Goal: Navigation & Orientation: Find specific page/section

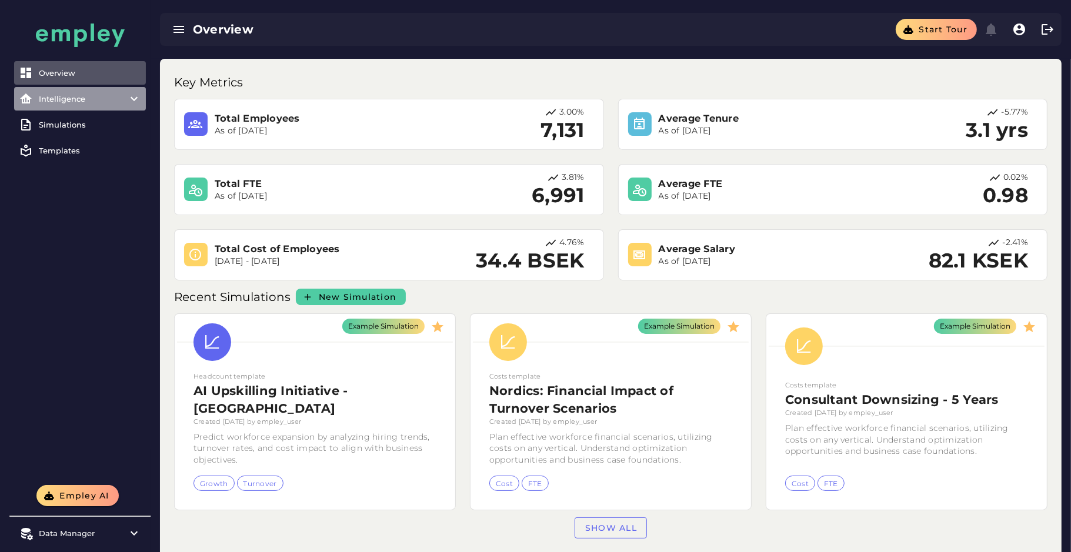
click at [68, 109] on item\) "Intelligence" at bounding box center [80, 99] width 132 height 24
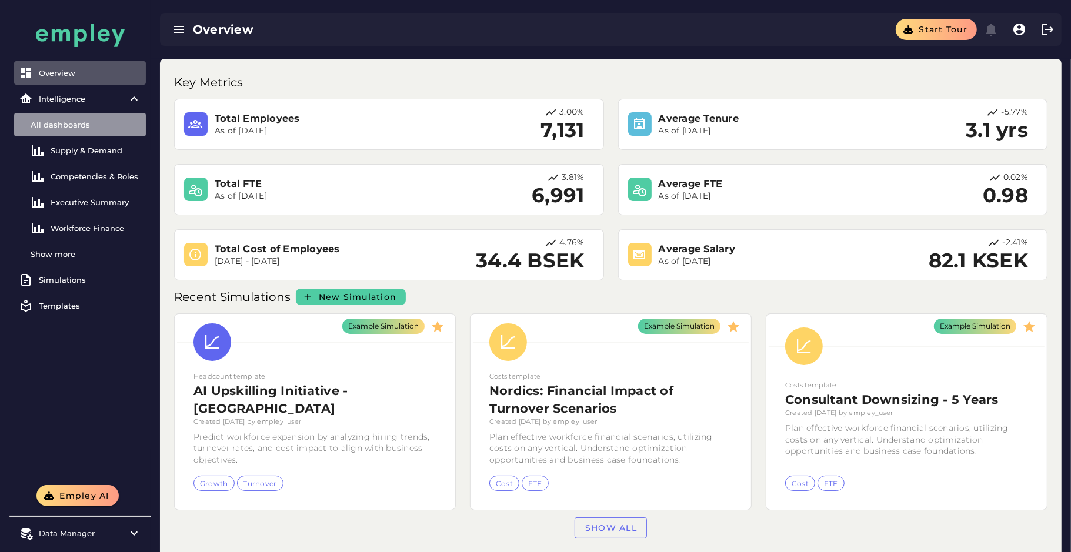
click at [82, 121] on div "All dashboards" at bounding box center [86, 124] width 111 height 9
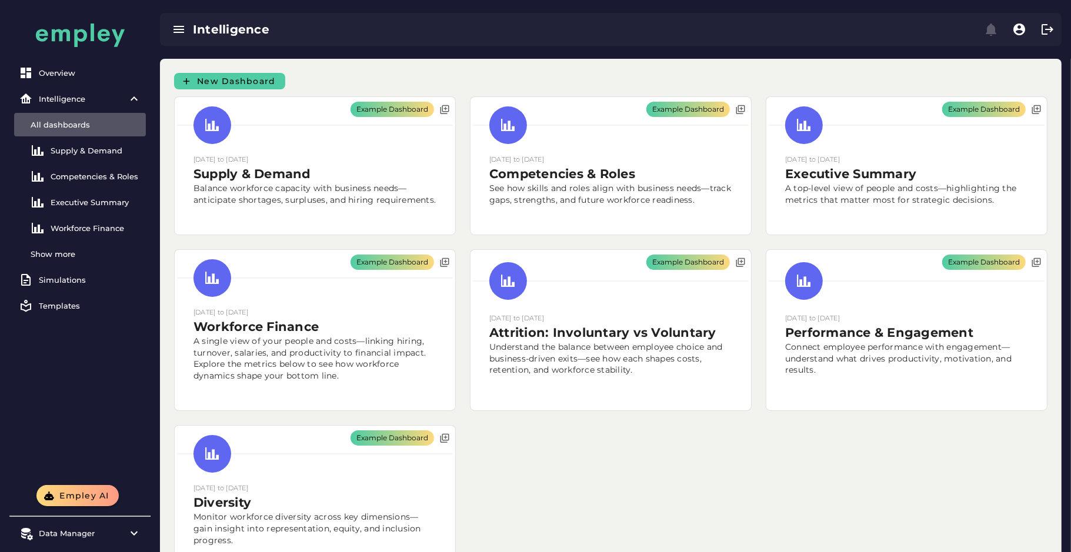
click at [553, 457] on div "Example Dashboard [DATE] to [DATE] Supply & Demand Balance workforce capacity w…" at bounding box center [611, 336] width 888 height 494
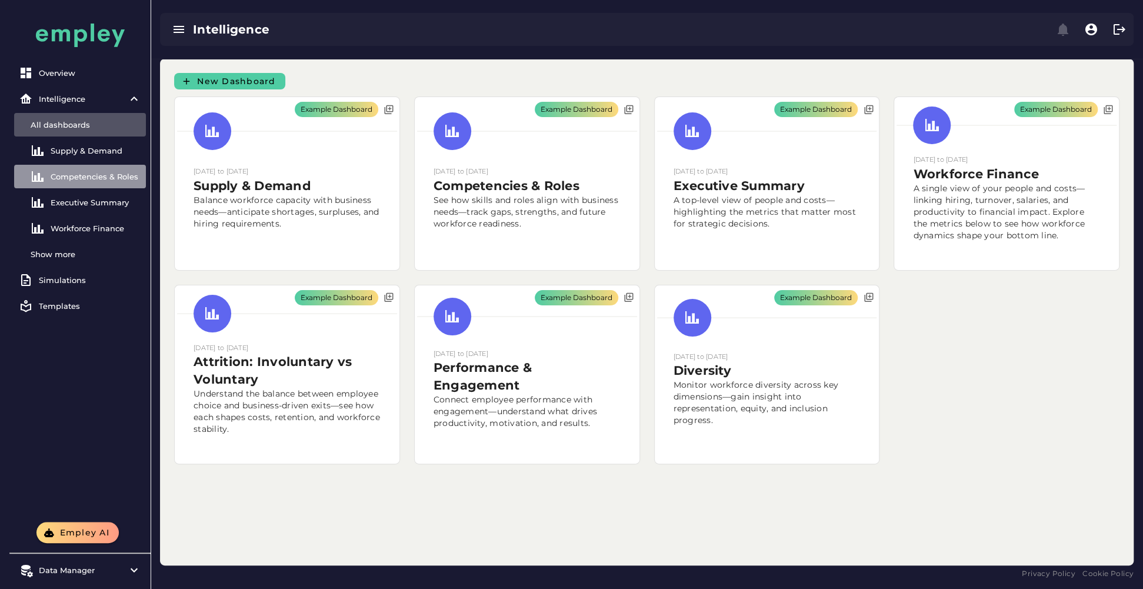
click at [102, 167] on link "Competencies & Roles" at bounding box center [80, 177] width 132 height 24
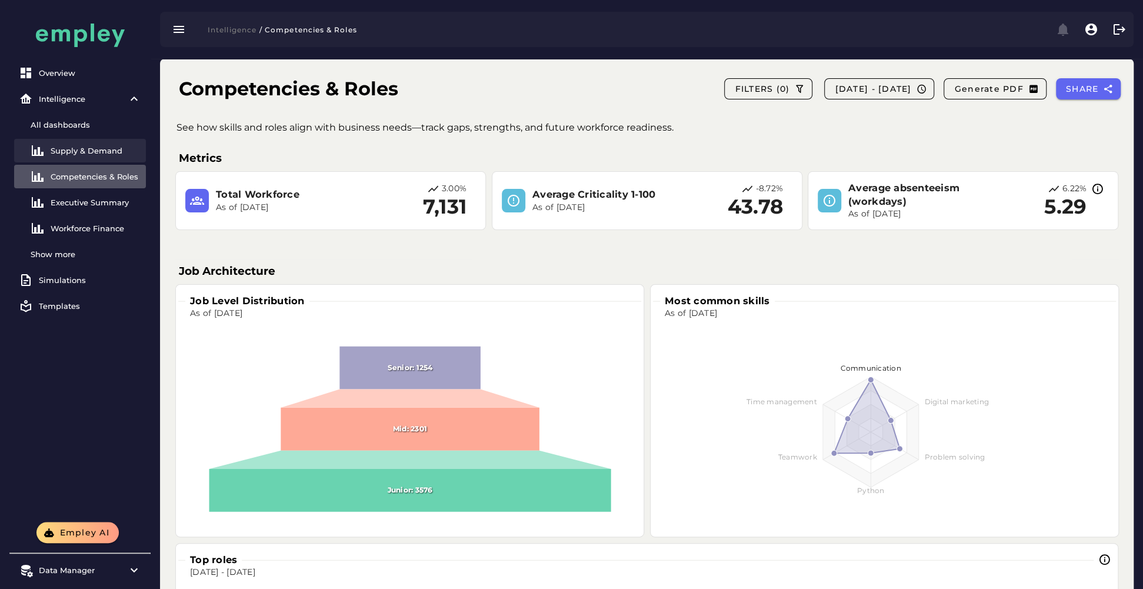
click at [91, 154] on div "Supply & Demand" at bounding box center [96, 150] width 91 height 9
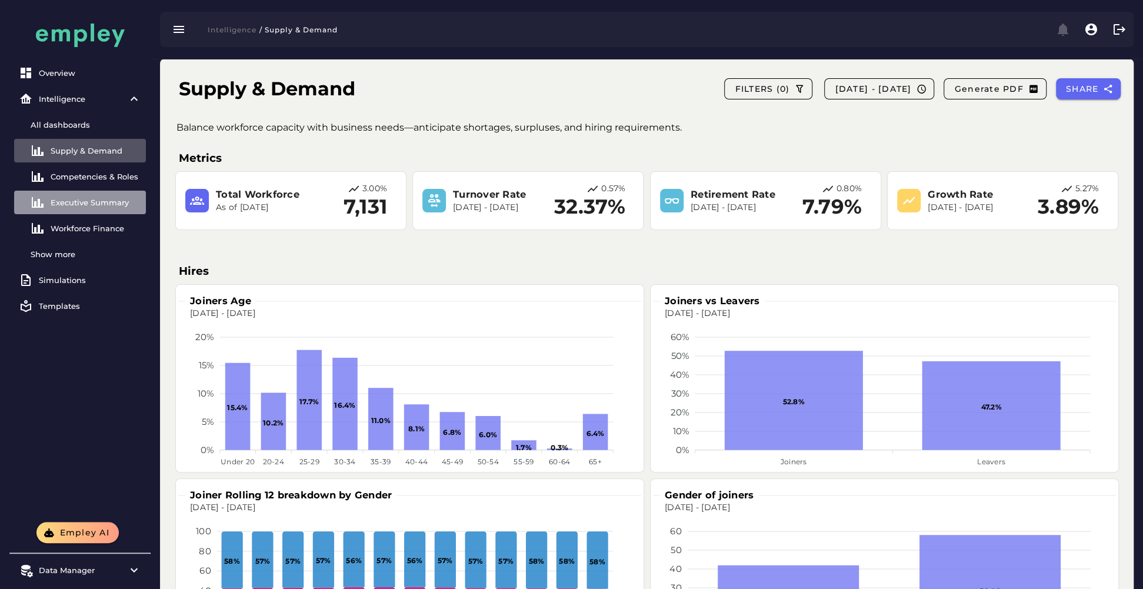
click at [89, 207] on link "Executive Summary" at bounding box center [80, 203] width 132 height 24
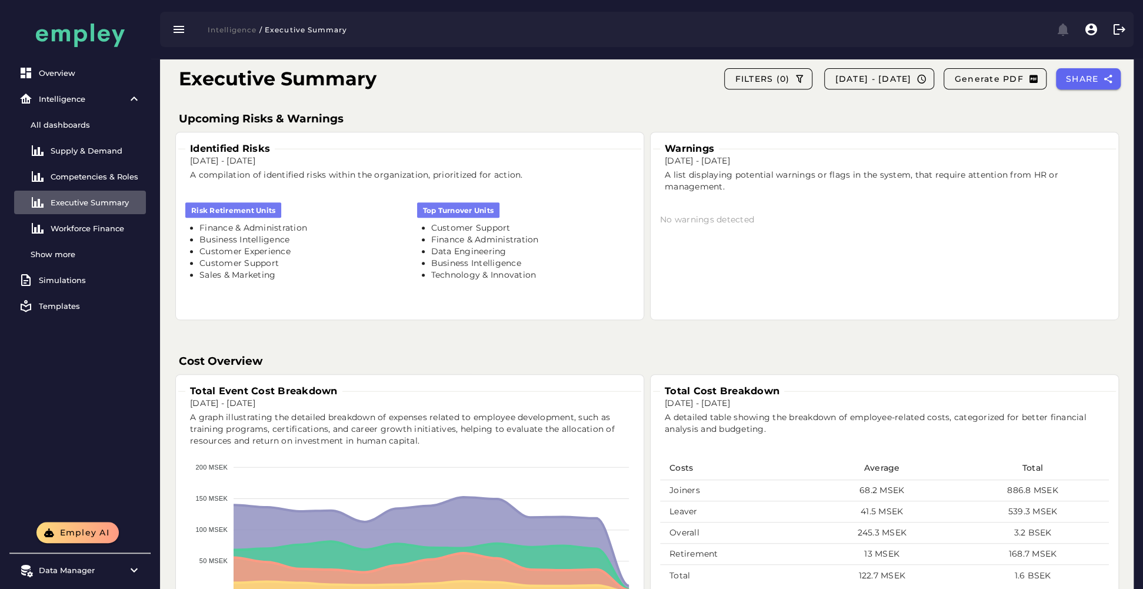
scroll to position [428, 0]
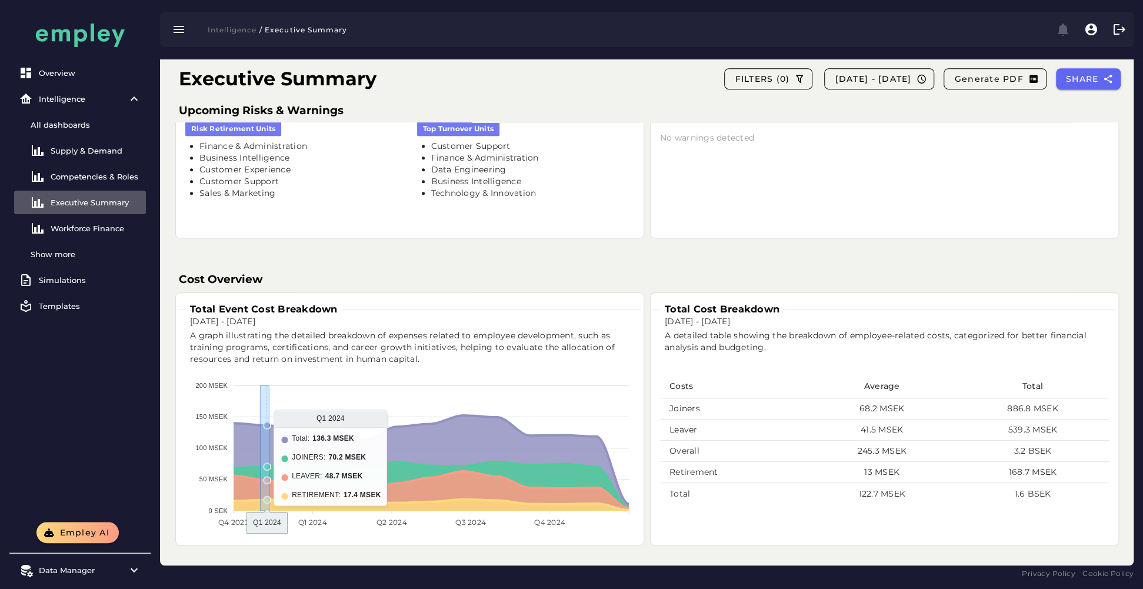
drag, startPoint x: 269, startPoint y: 457, endPoint x: 259, endPoint y: 467, distance: 14.6
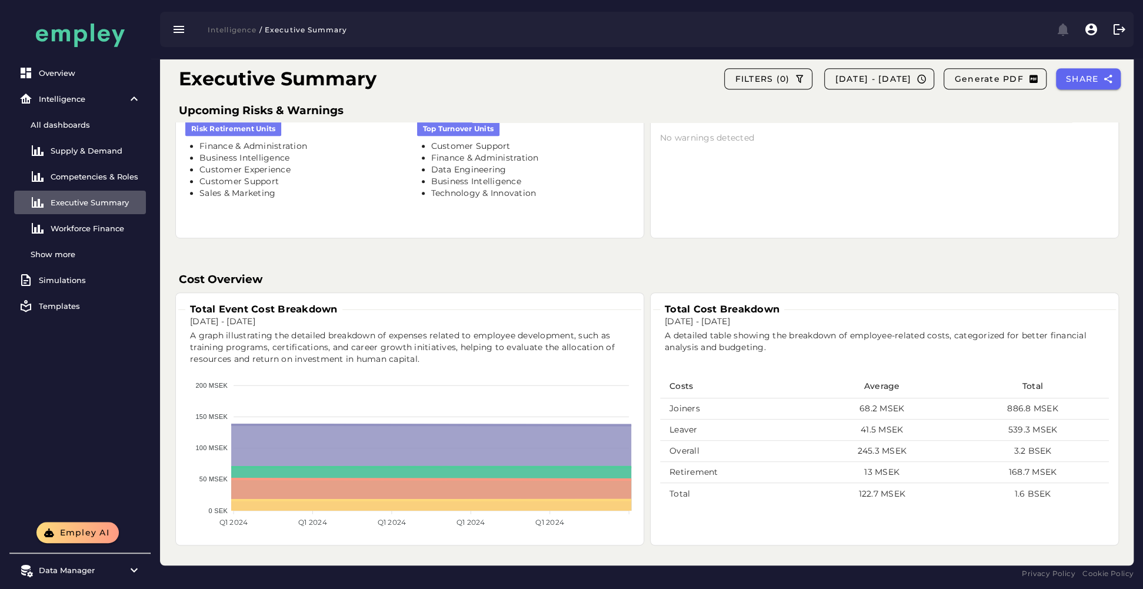
drag, startPoint x: 259, startPoint y: 467, endPoint x: 302, endPoint y: 426, distance: 59.1
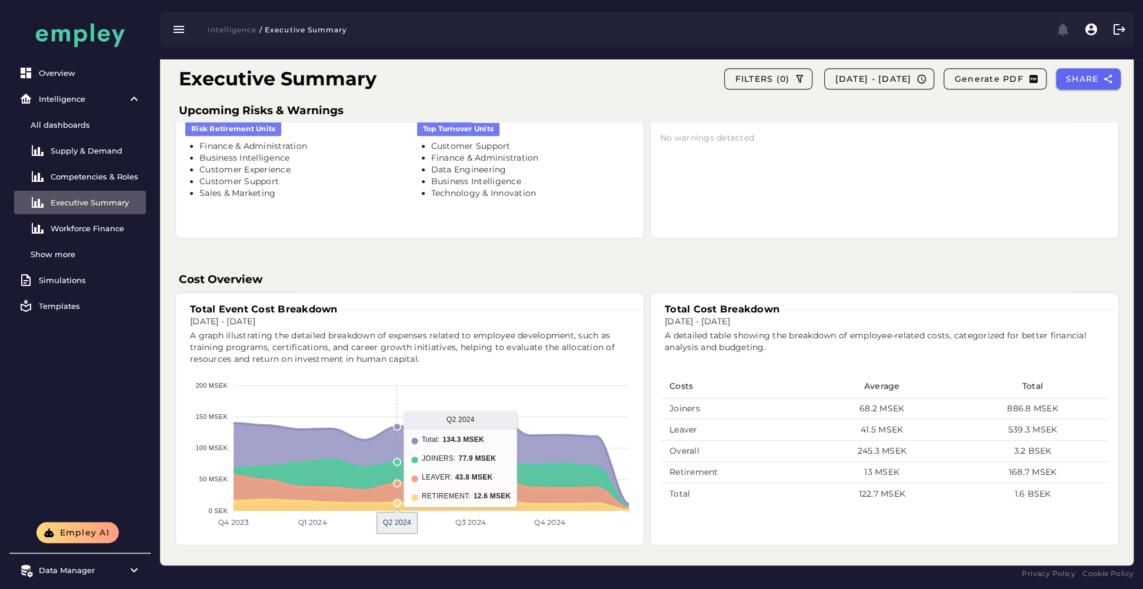
drag, startPoint x: 386, startPoint y: 471, endPoint x: 341, endPoint y: 466, distance: 45.0
click at [341, 466] on foreignobject at bounding box center [410, 455] width 450 height 175
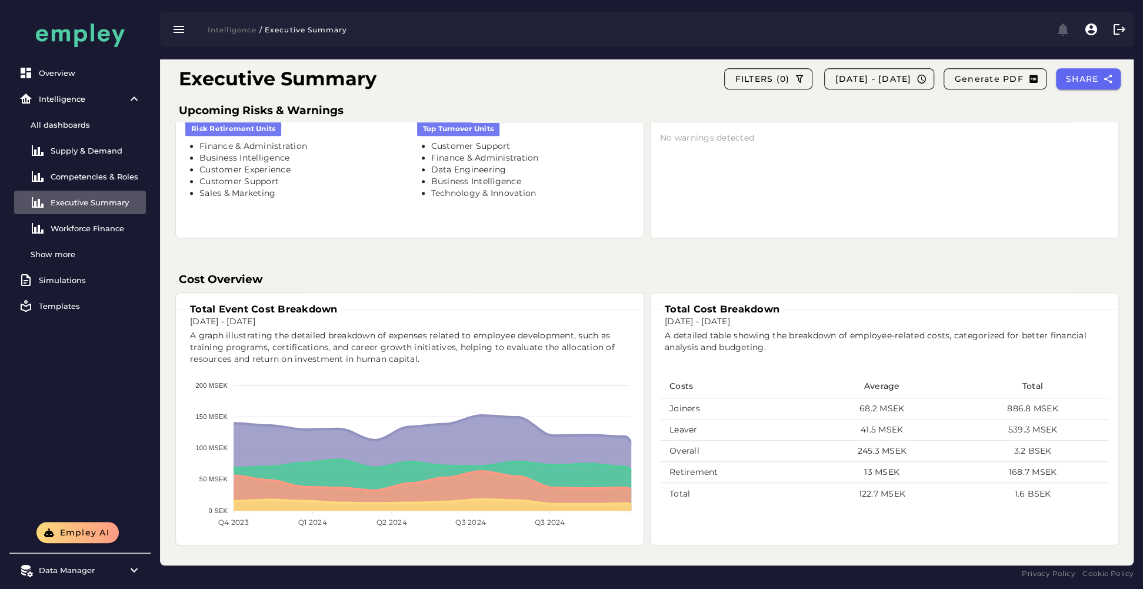
click at [598, 277] on h3 "Cost Overview" at bounding box center [647, 279] width 936 height 16
click at [745, 265] on div "Cost Overview Total Event Cost Breakdown [DATE] - [DATE] A graph illustrating t…" at bounding box center [647, 407] width 964 height 298
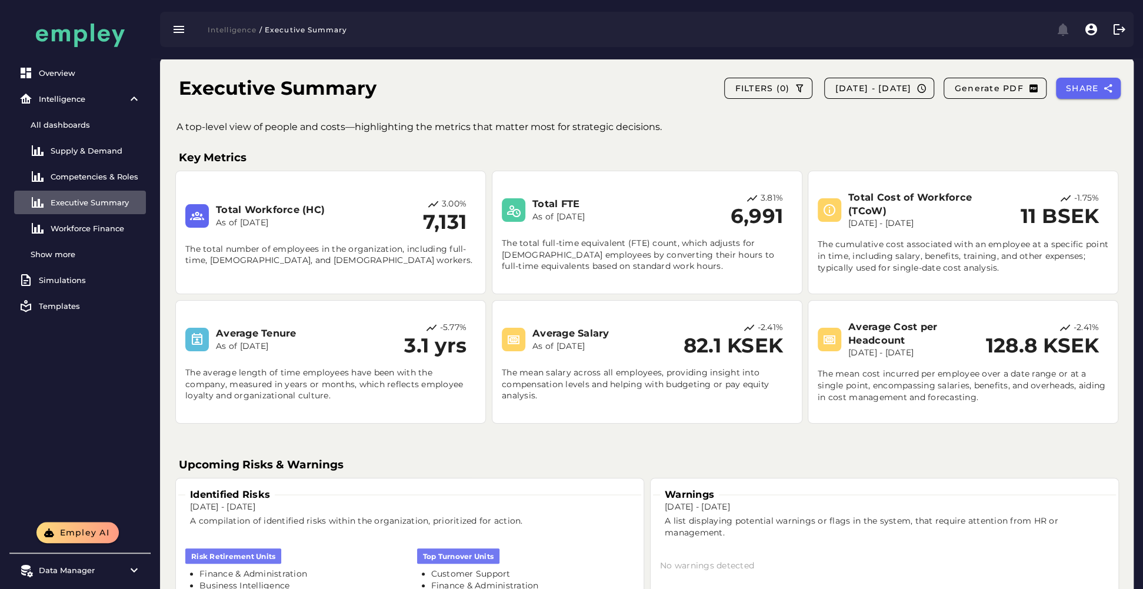
scroll to position [0, 0]
click at [272, 153] on h3 "Key Metrics" at bounding box center [647, 158] width 936 height 16
click at [76, 237] on link "Workforce Finance" at bounding box center [80, 229] width 132 height 24
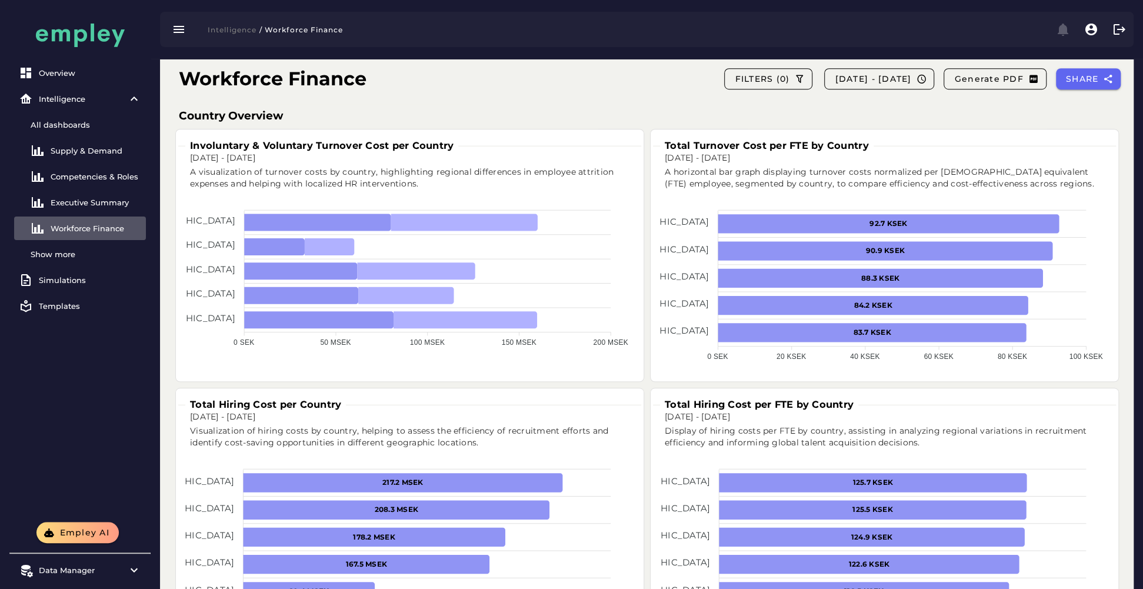
scroll to position [656, 0]
click at [531, 313] on icon at bounding box center [466, 320] width 144 height 17
click at [515, 318] on icon at bounding box center [466, 320] width 144 height 17
click at [647, 548] on div "Involuntary & Voluntary Turnover Cost per Country [DATE] - [DATE] A visualizati…" at bounding box center [646, 386] width 955 height 524
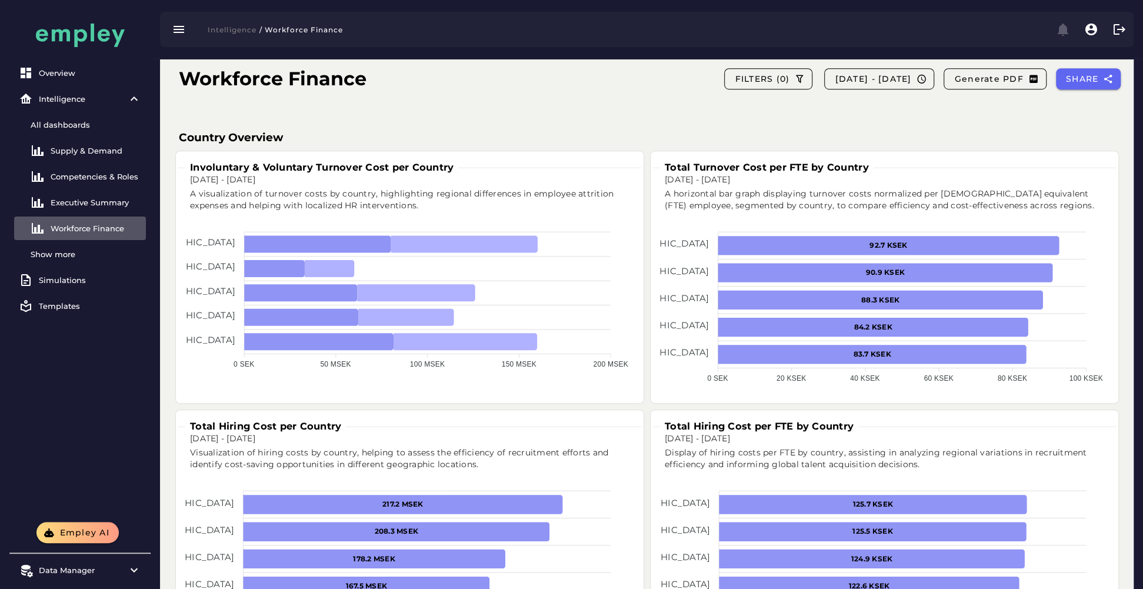
scroll to position [634, 0]
click at [71, 149] on div "Supply & Demand" at bounding box center [96, 150] width 91 height 9
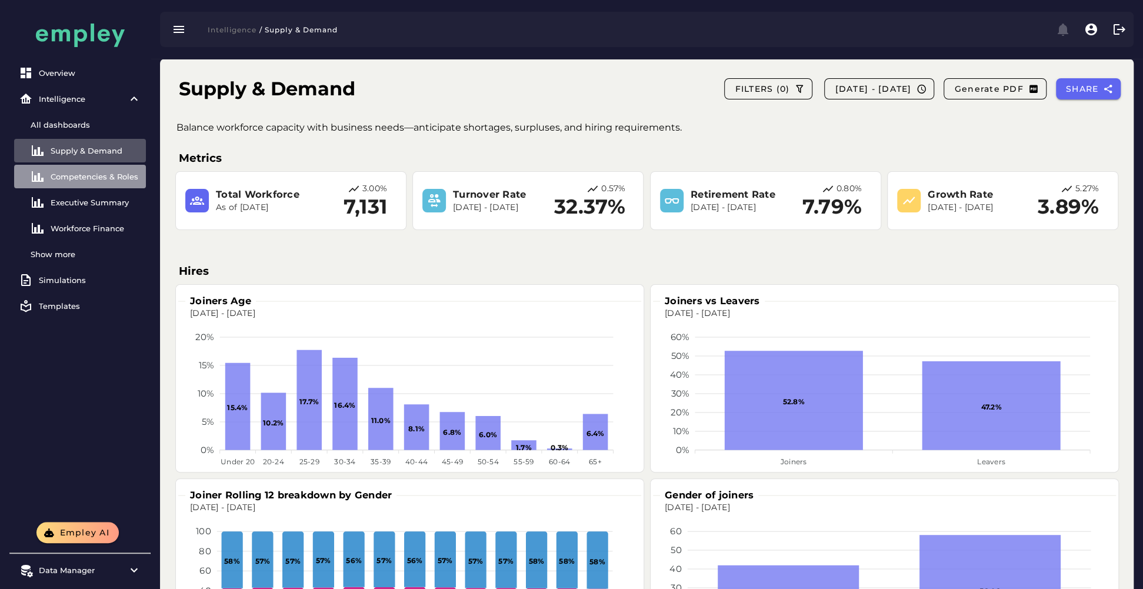
click at [52, 175] on div "Competencies & Roles" at bounding box center [96, 176] width 91 height 9
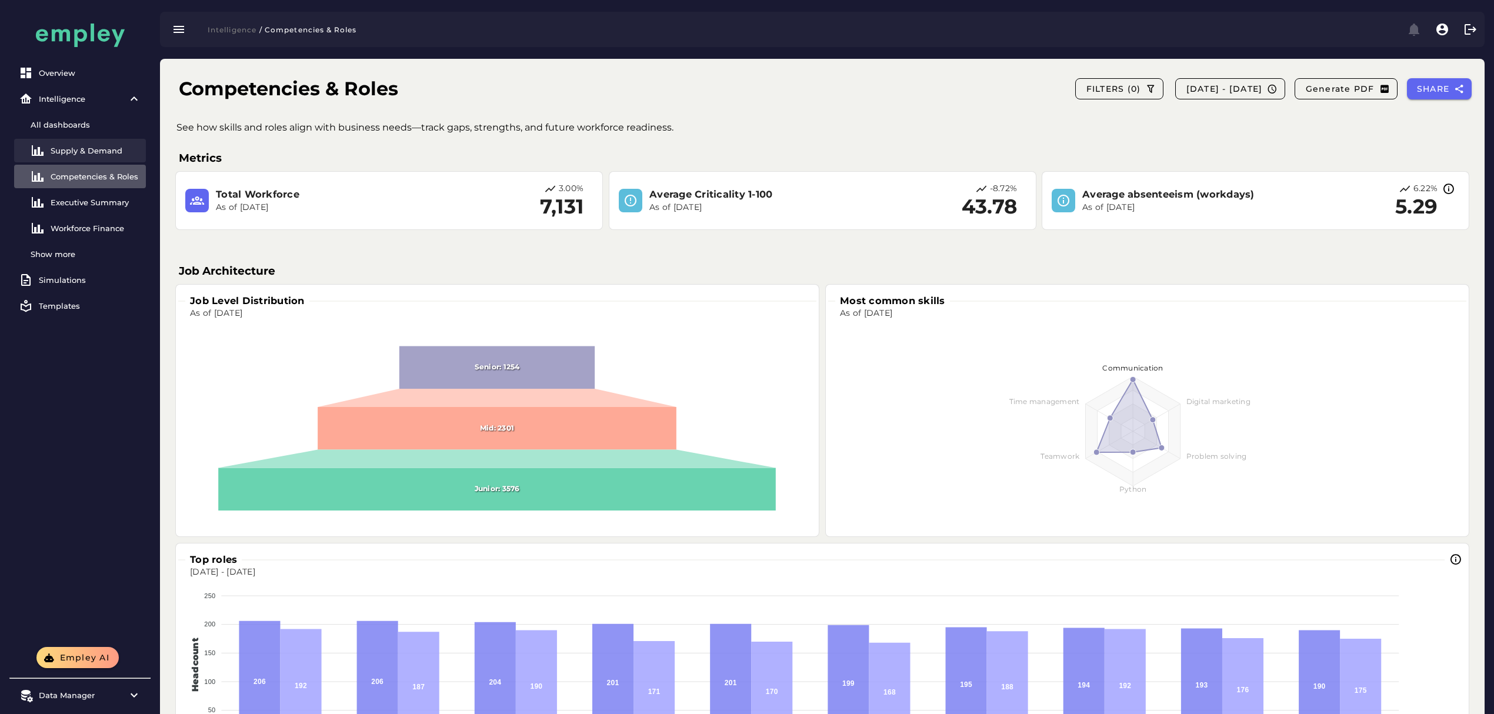
click at [76, 142] on link "Supply & Demand" at bounding box center [80, 151] width 132 height 24
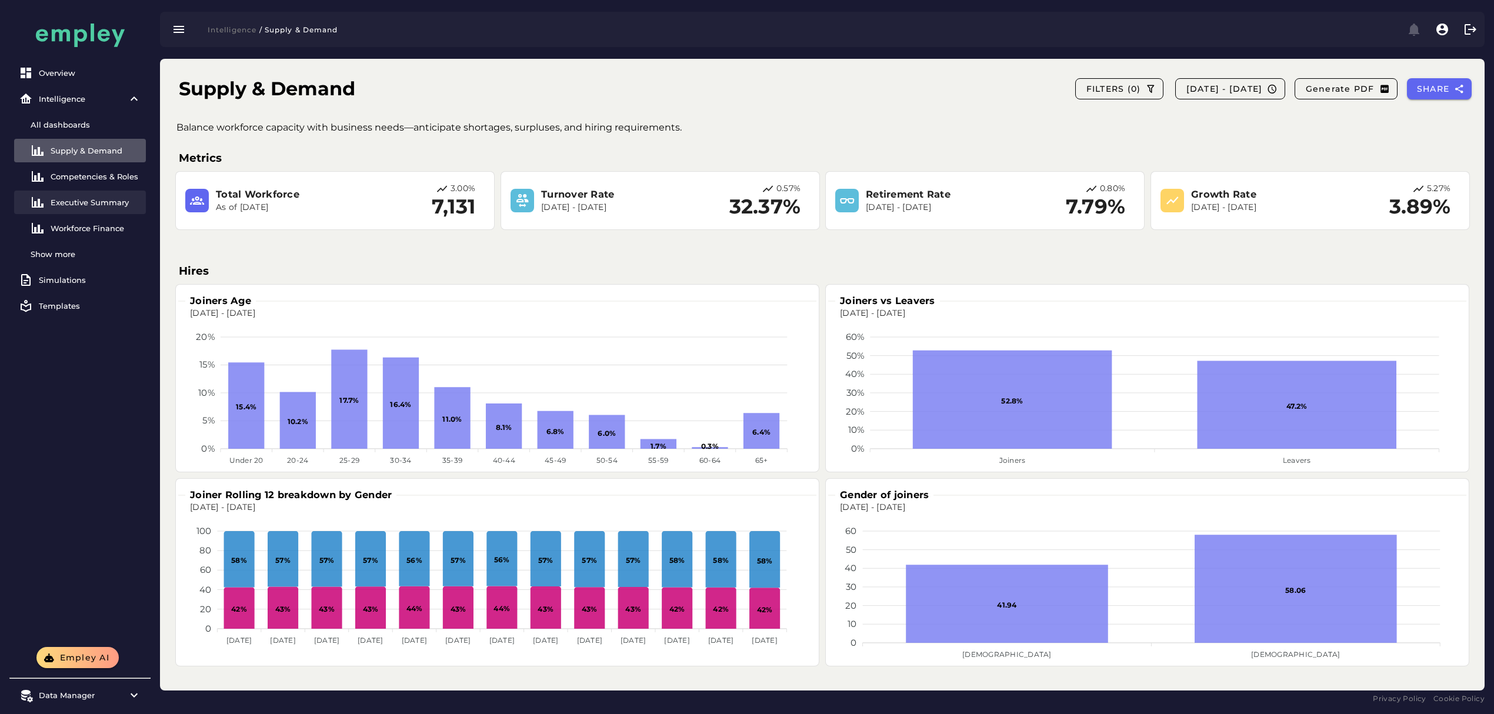
click at [111, 201] on div "Executive Summary" at bounding box center [96, 202] width 91 height 9
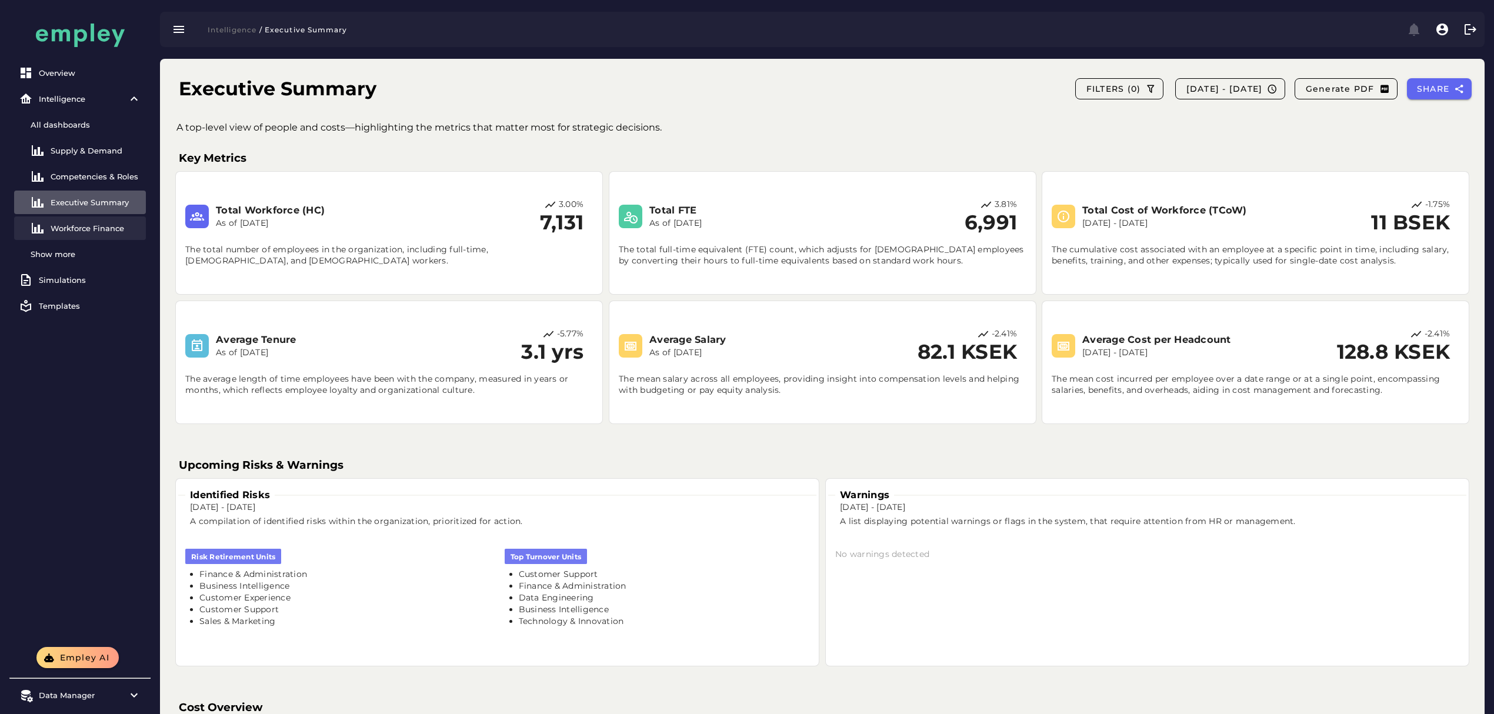
click at [57, 224] on div "Workforce Finance" at bounding box center [96, 228] width 91 height 9
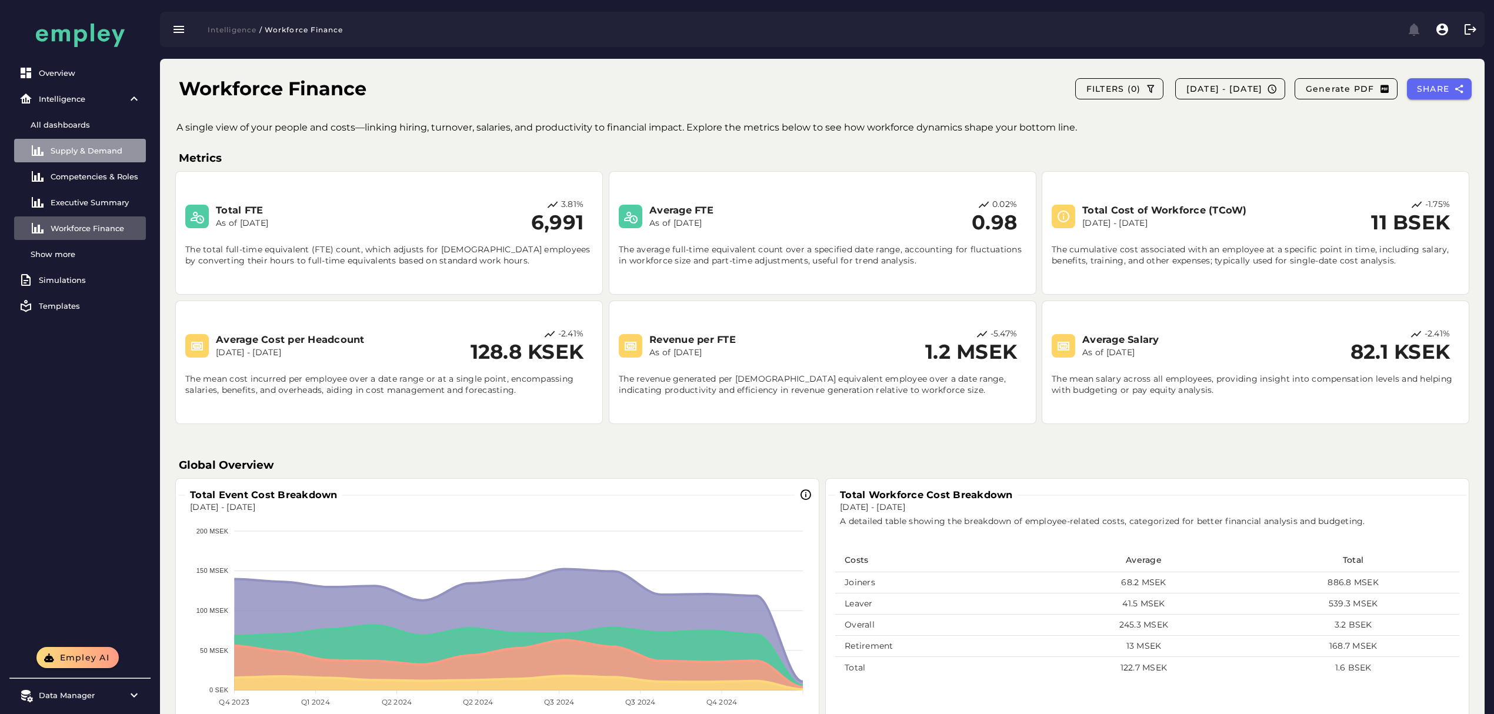
click at [69, 152] on div "Supply & Demand" at bounding box center [96, 150] width 91 height 9
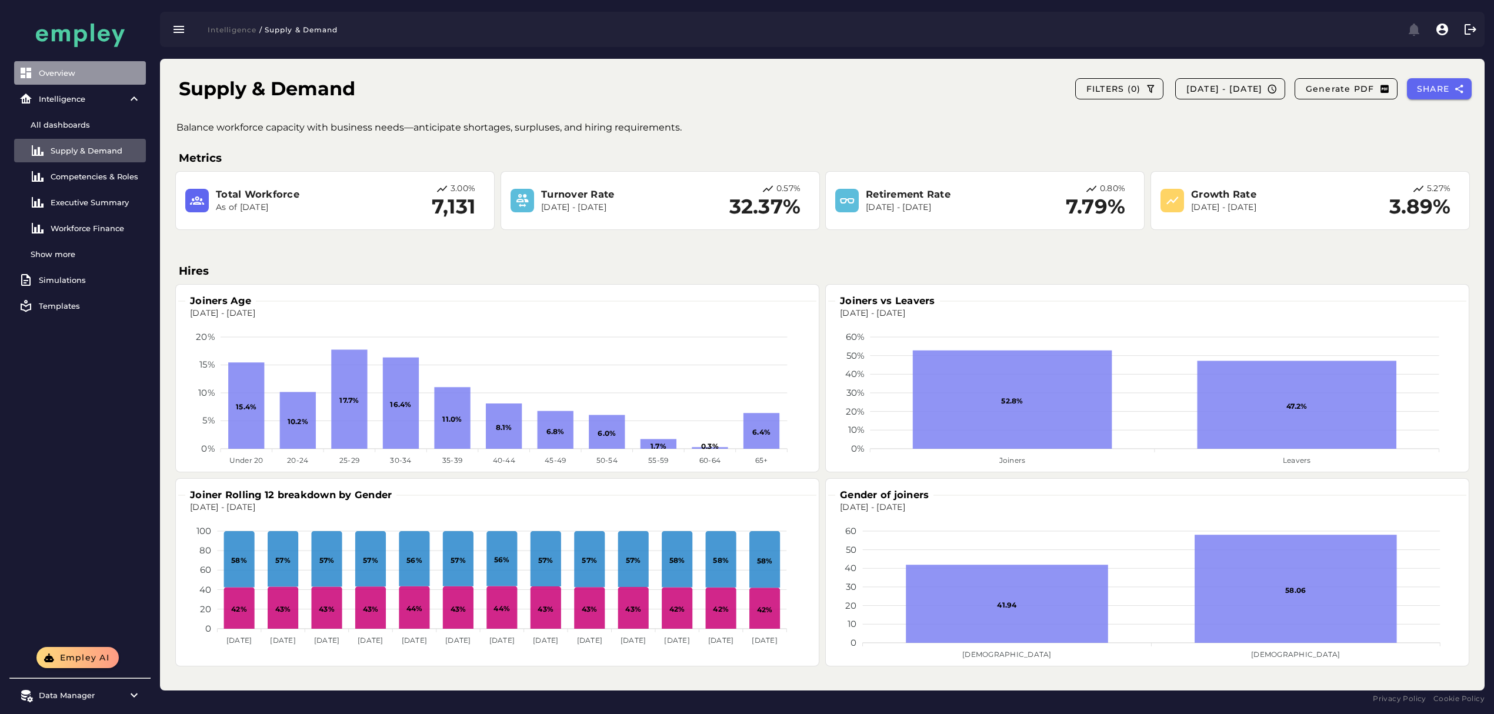
click at [85, 79] on link "Overview" at bounding box center [80, 73] width 132 height 24
